Goal: Task Accomplishment & Management: Use online tool/utility

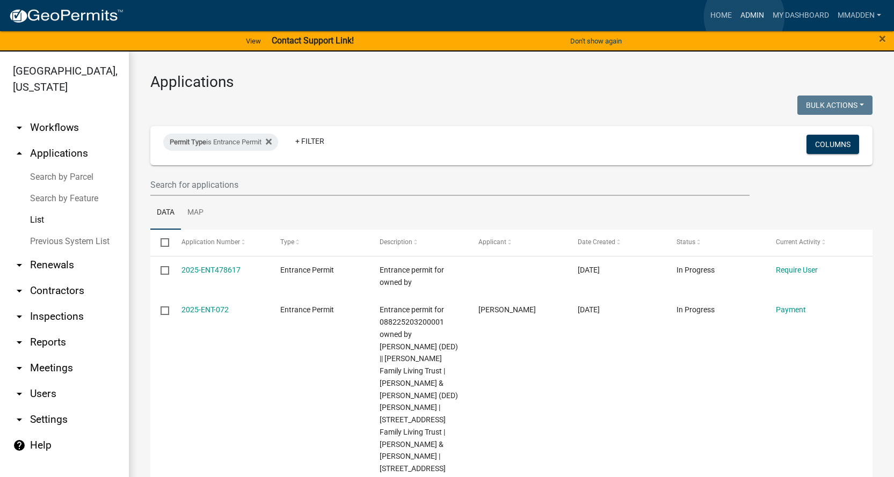
click at [744, 17] on link "Admin" at bounding box center [752, 15] width 32 height 20
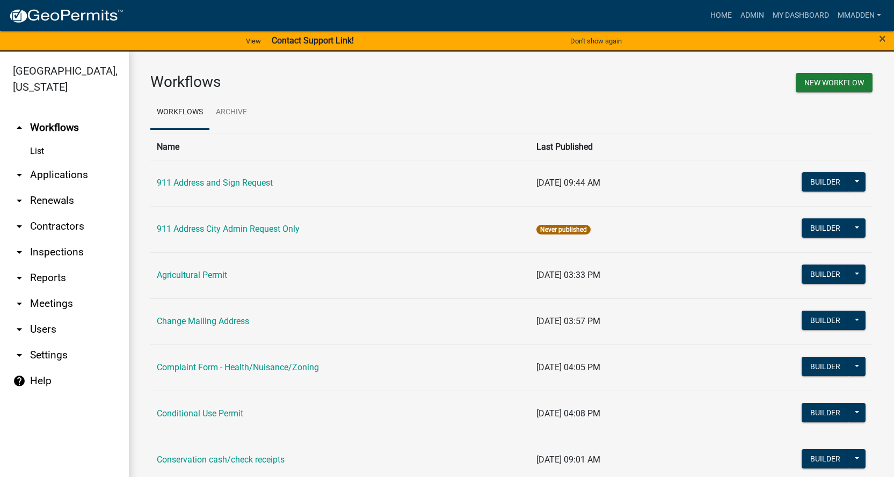
click at [24, 169] on icon "arrow_drop_down" at bounding box center [19, 175] width 13 height 13
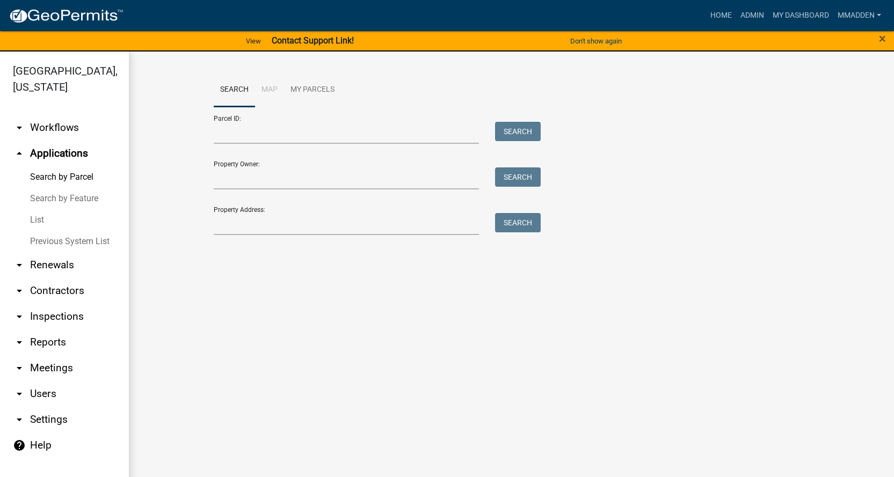
click at [35, 209] on link "List" at bounding box center [64, 219] width 129 height 21
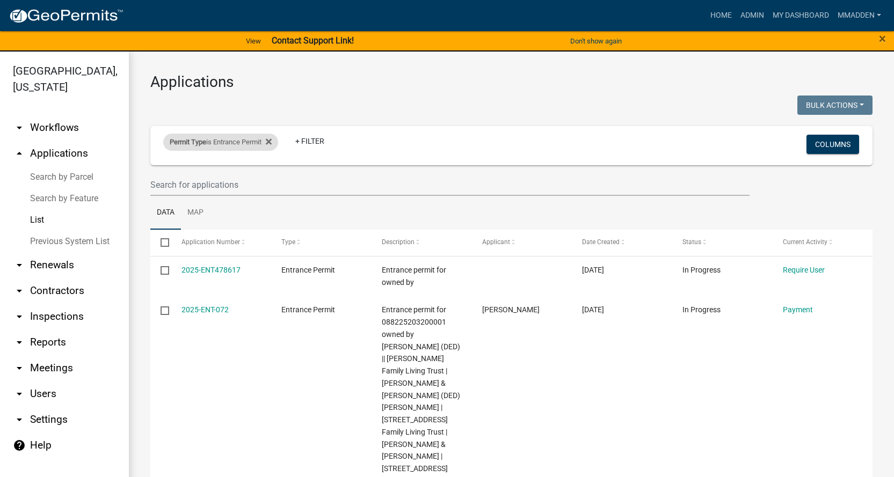
click at [241, 142] on div "Permit Type is Entrance Permit" at bounding box center [220, 142] width 115 height 17
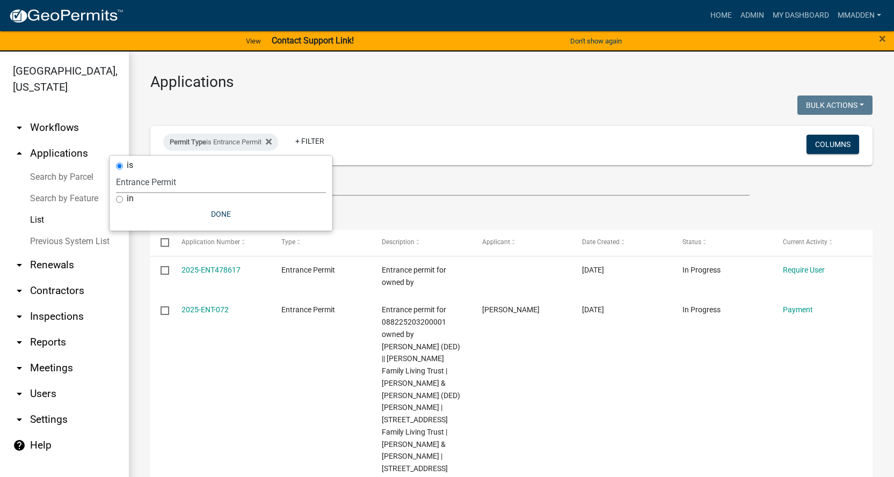
click at [177, 182] on select "Select an option 911 Address and Sign Request 911 Address City Admin Request On…" at bounding box center [221, 182] width 210 height 22
select select "0766ddd3-b333-4296-9b62-9db51a203d85"
click at [134, 171] on select "Select an option 911 Address and Sign Request 911 Address City Admin Request On…" at bounding box center [221, 182] width 210 height 22
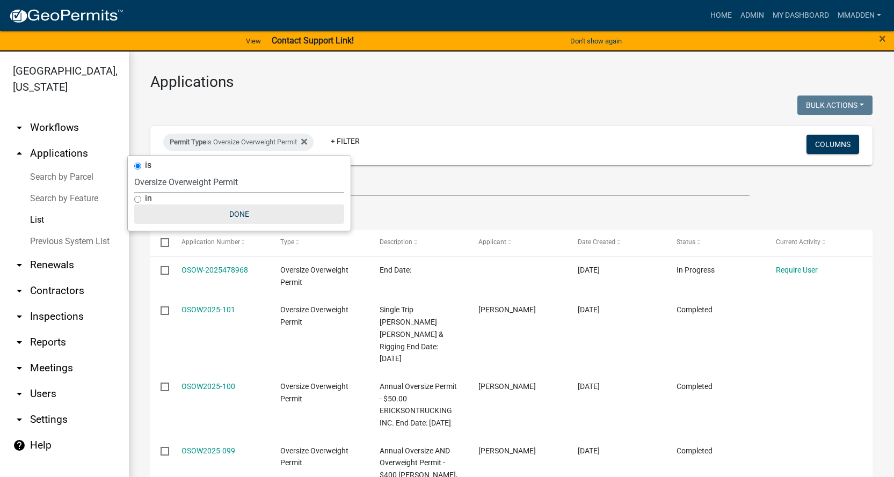
click at [240, 216] on button "Done" at bounding box center [239, 214] width 210 height 19
